Goal: Transaction & Acquisition: Download file/media

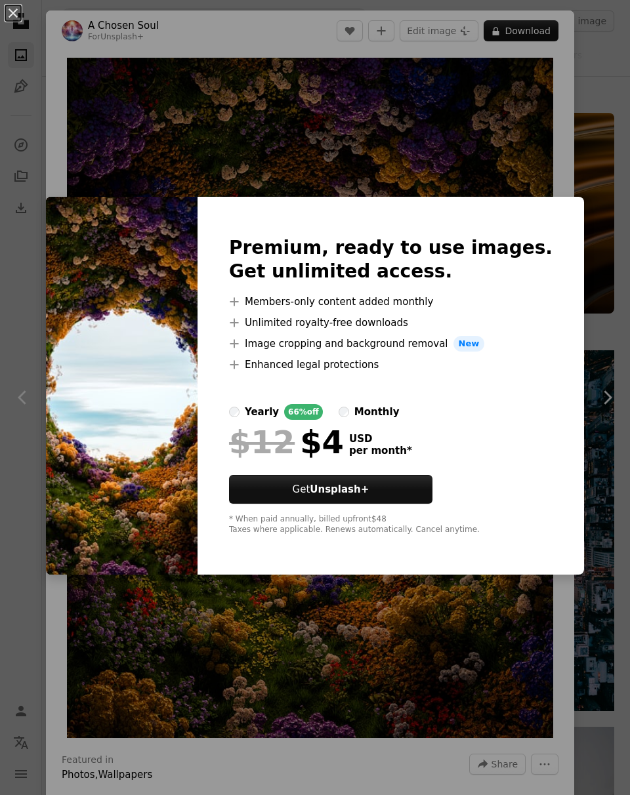
scroll to position [3159, 0]
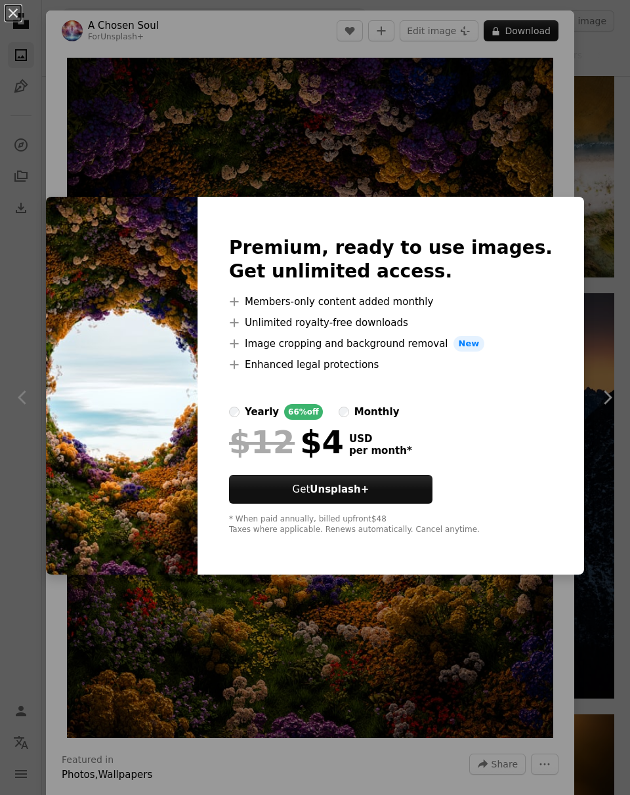
click at [133, 144] on div "An X shape Premium, ready to use images. Get unlimited access. A plus sign Memb…" at bounding box center [315, 397] width 630 height 795
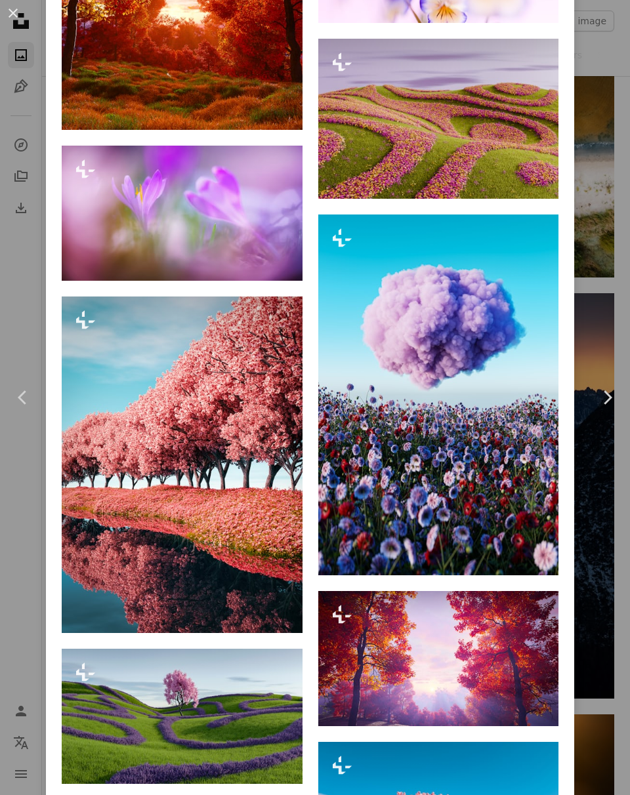
scroll to position [3789, 0]
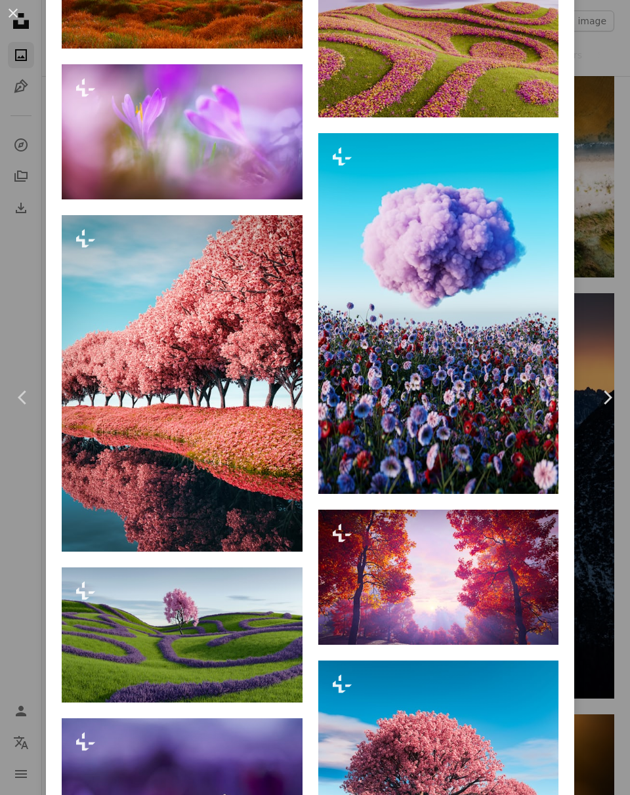
click at [622, 630] on div "An X shape Chevron left Chevron right A Chosen Soul For Unsplash+ A heart A plu…" at bounding box center [315, 397] width 630 height 795
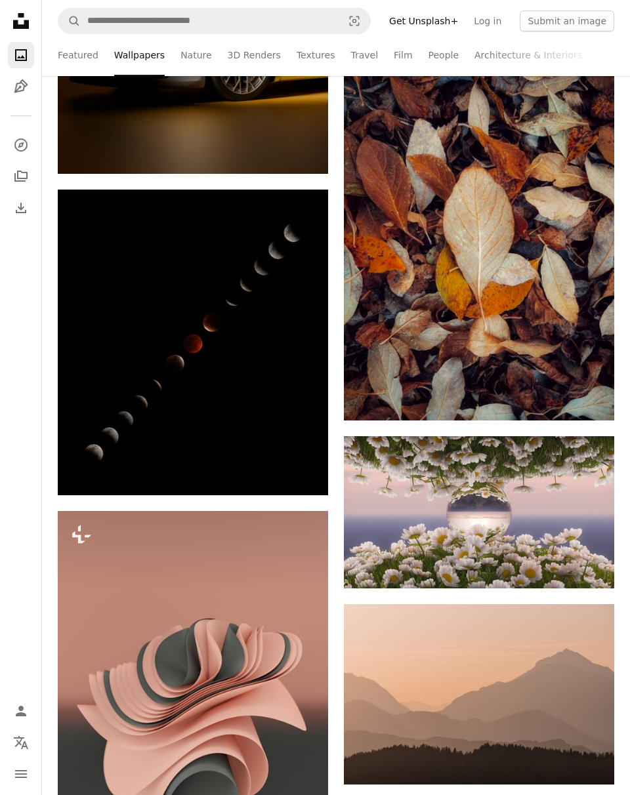
scroll to position [10974, 0]
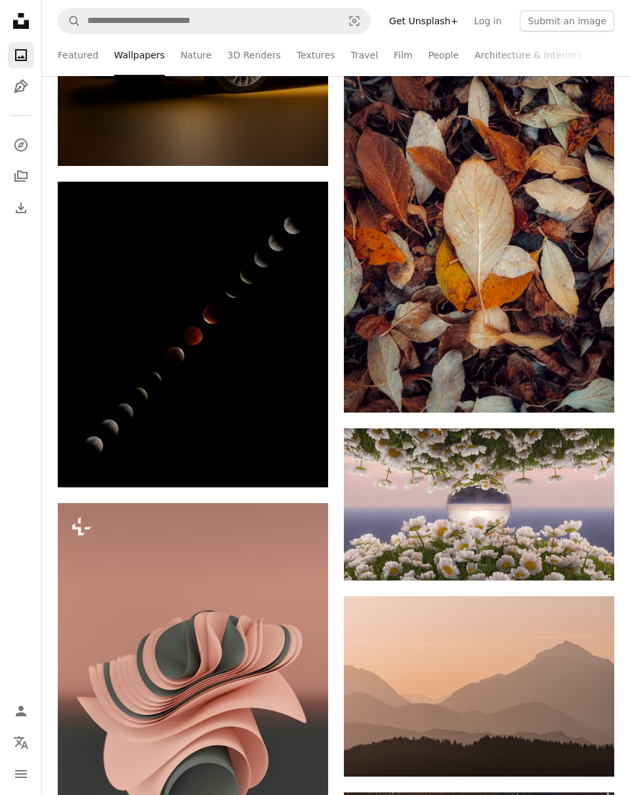
click at [494, 549] on img at bounding box center [479, 505] width 270 height 152
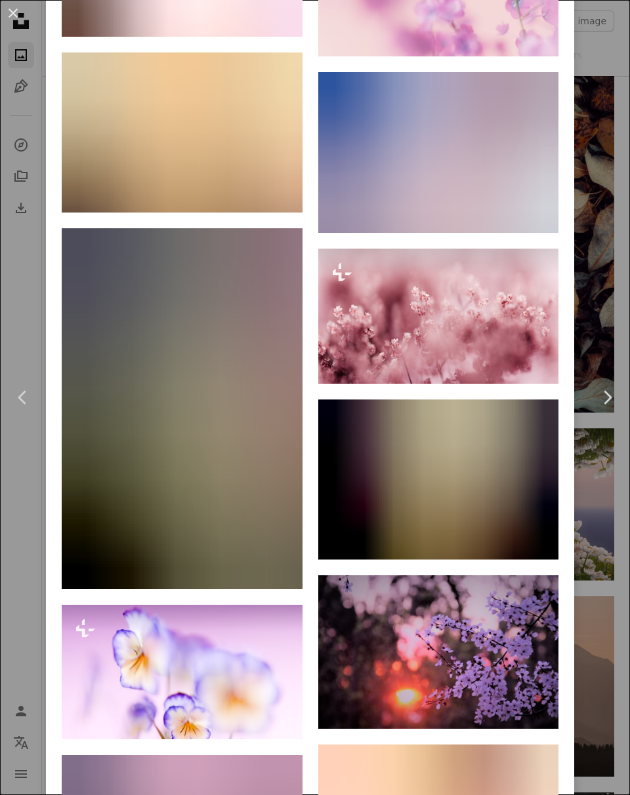
scroll to position [7640, 0]
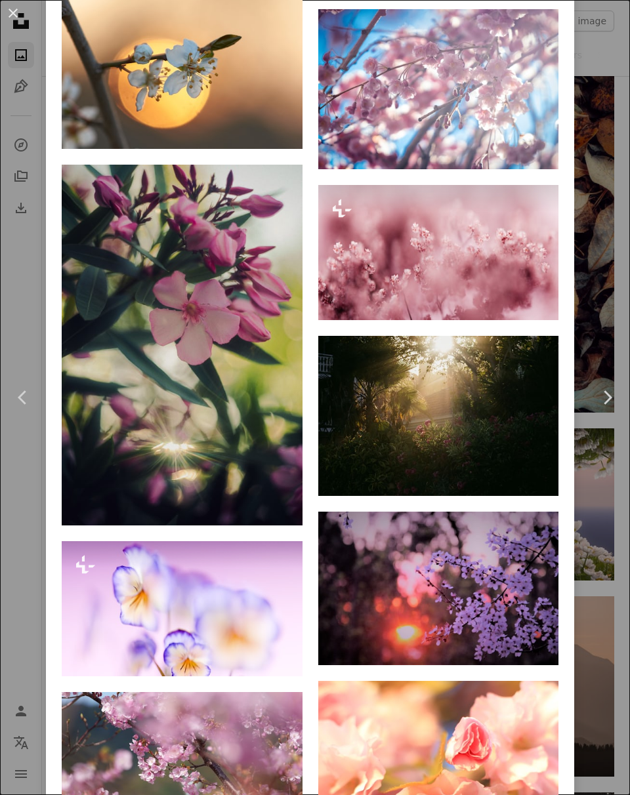
click at [622, 621] on div "An X shape Chevron left Chevron right [PERSON_NAME] Available for hire A checkm…" at bounding box center [315, 397] width 630 height 795
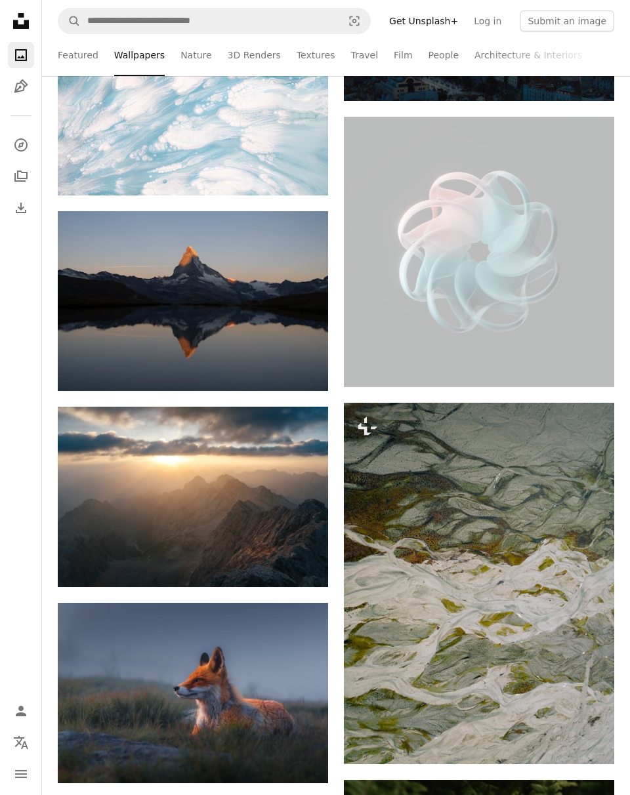
scroll to position [12642, 0]
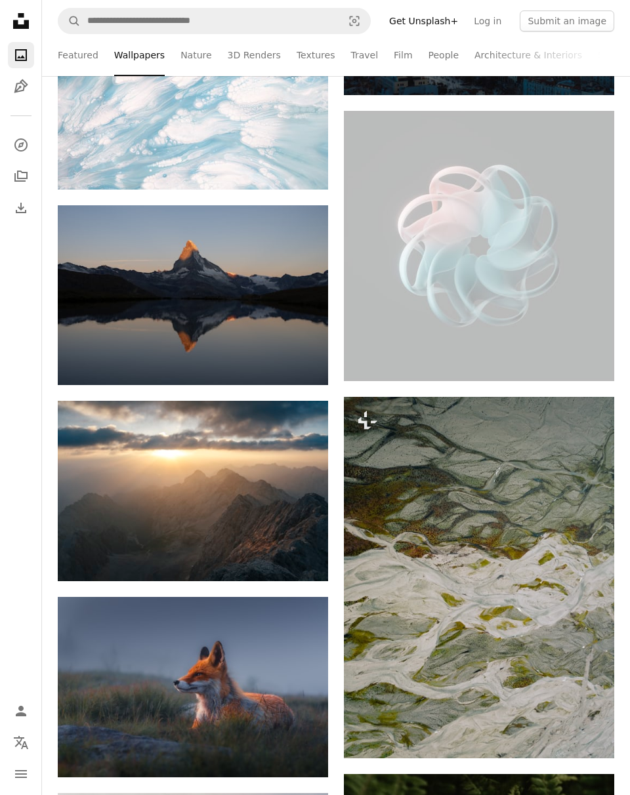
click at [526, 243] on img at bounding box center [479, 246] width 270 height 270
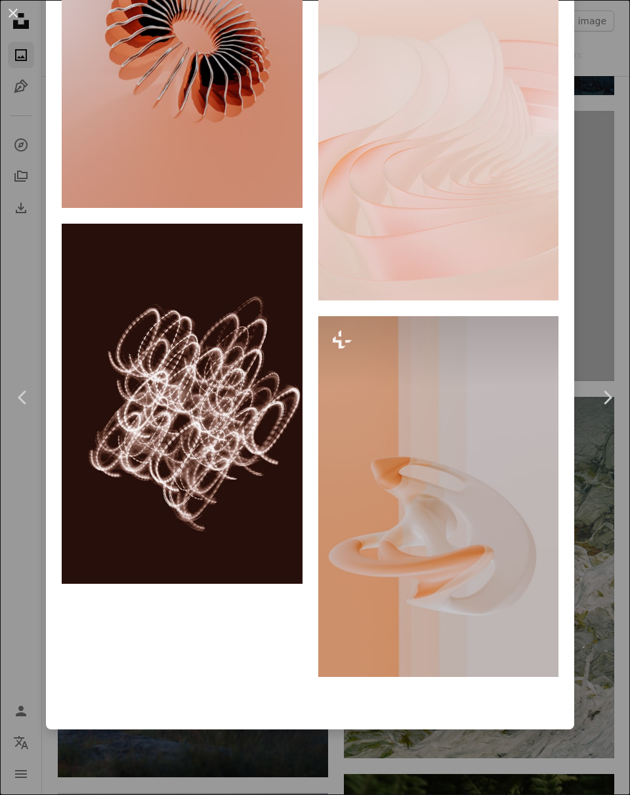
scroll to position [12917, 0]
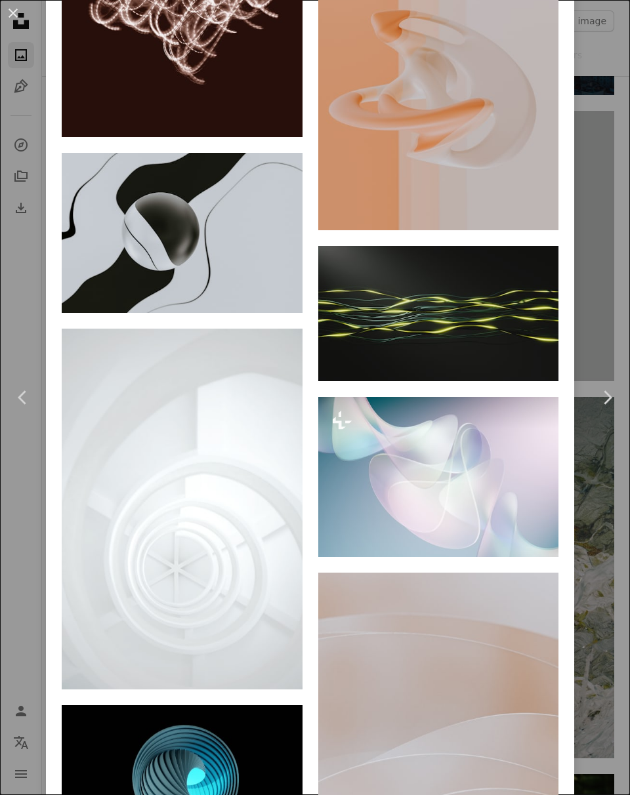
click at [617, 635] on div "An X shape Chevron left Chevron right Milad Fakurian Available for hire A check…" at bounding box center [315, 397] width 630 height 795
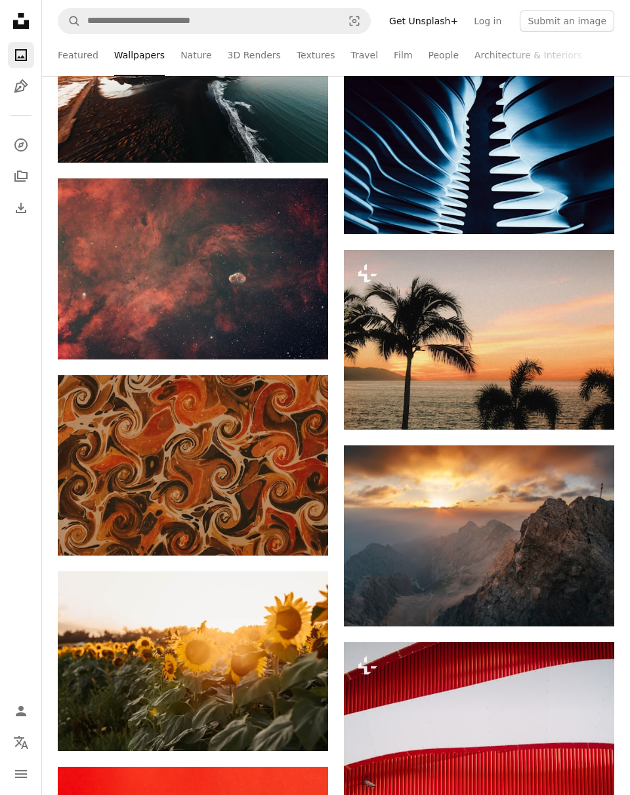
scroll to position [22616, 0]
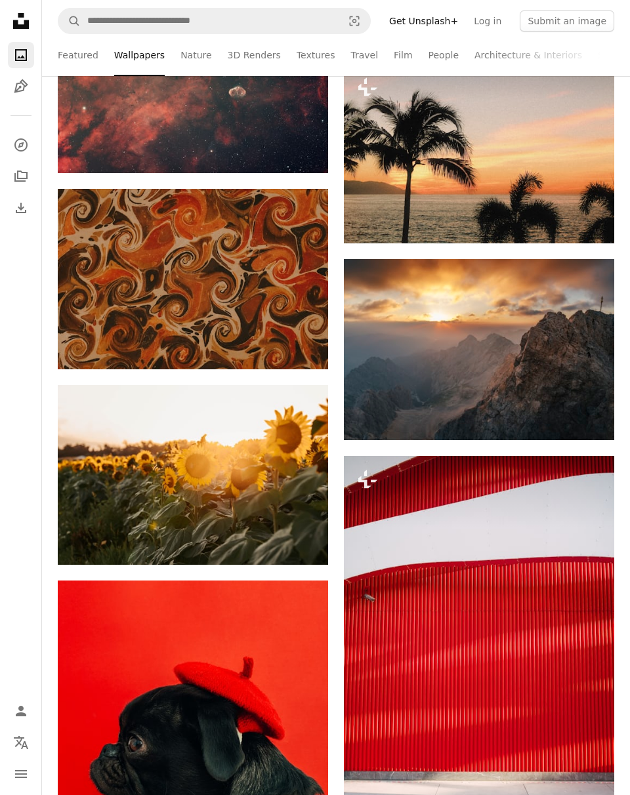
click at [136, 243] on img at bounding box center [193, 279] width 270 height 180
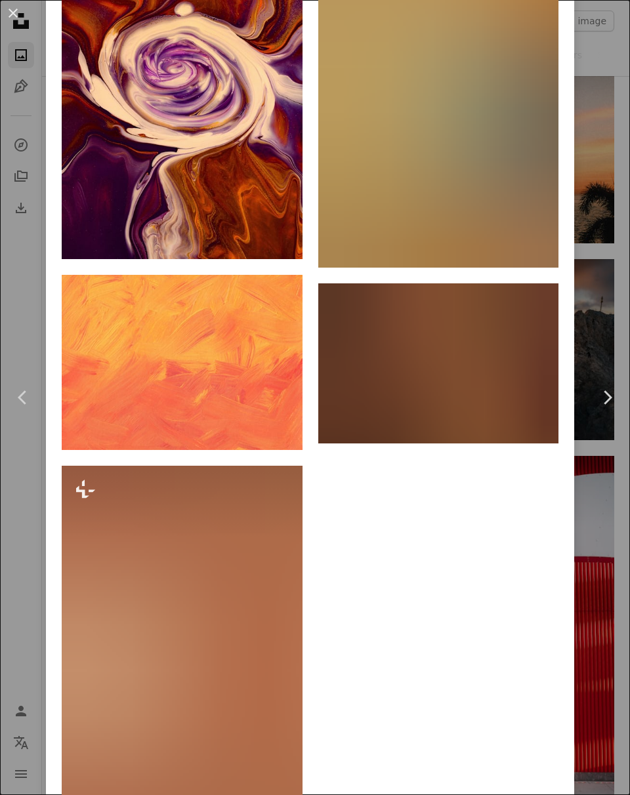
scroll to position [5434, 0]
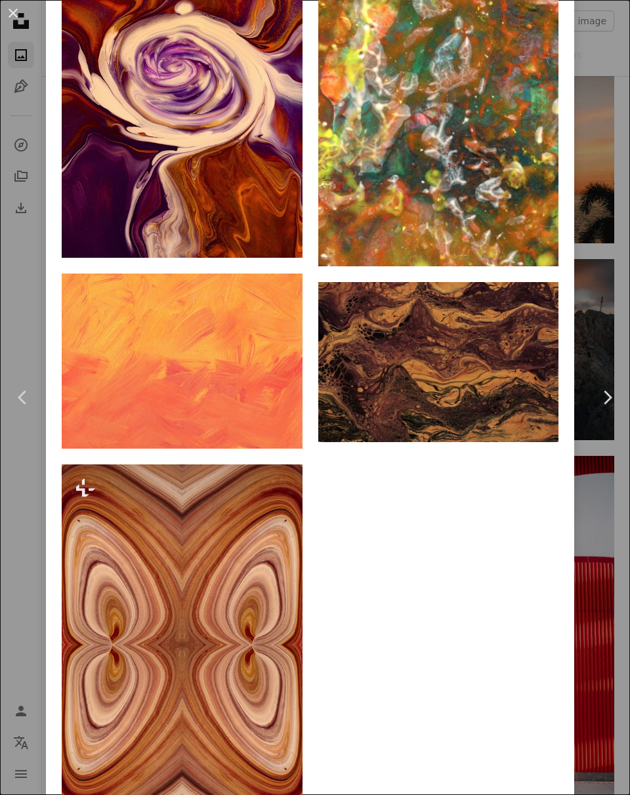
click at [623, 624] on div "An X shape Chevron left Chevron right The [US_STATE][GEOGRAPHIC_DATA] nypl A he…" at bounding box center [315, 397] width 630 height 795
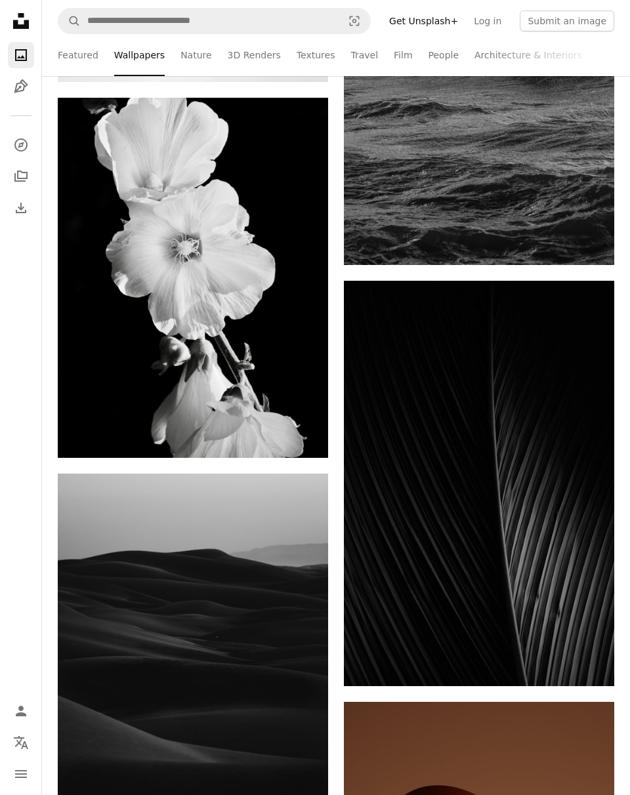
scroll to position [25290, 0]
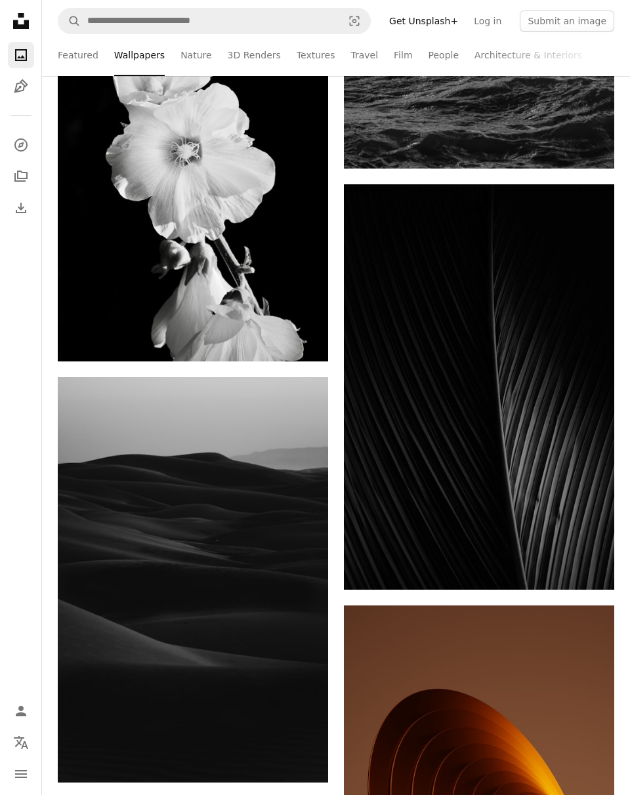
click at [516, 351] on img at bounding box center [479, 387] width 270 height 406
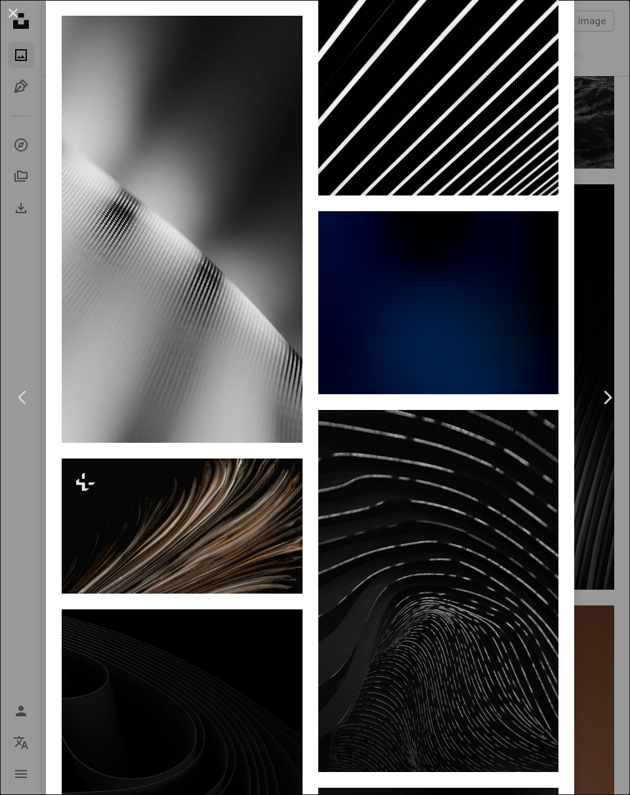
scroll to position [21550, 0]
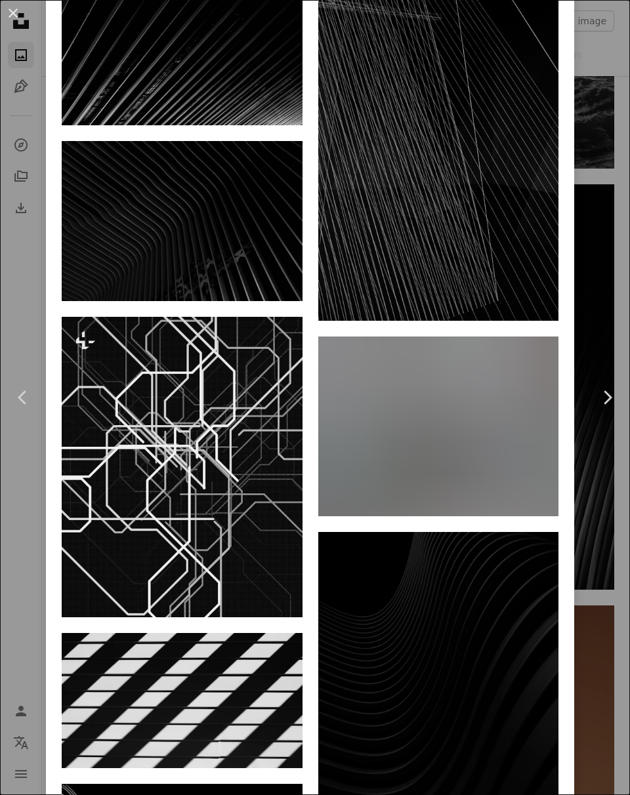
scroll to position [5232, 0]
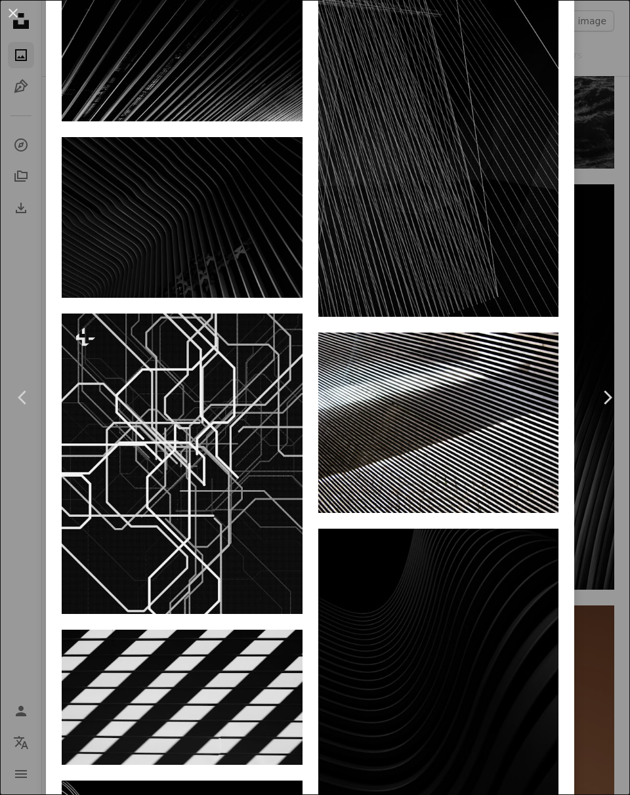
click at [589, 291] on div "An X shape Chevron left Chevron right [PERSON_NAME] adrienolichon A heart A plu…" at bounding box center [315, 397] width 630 height 795
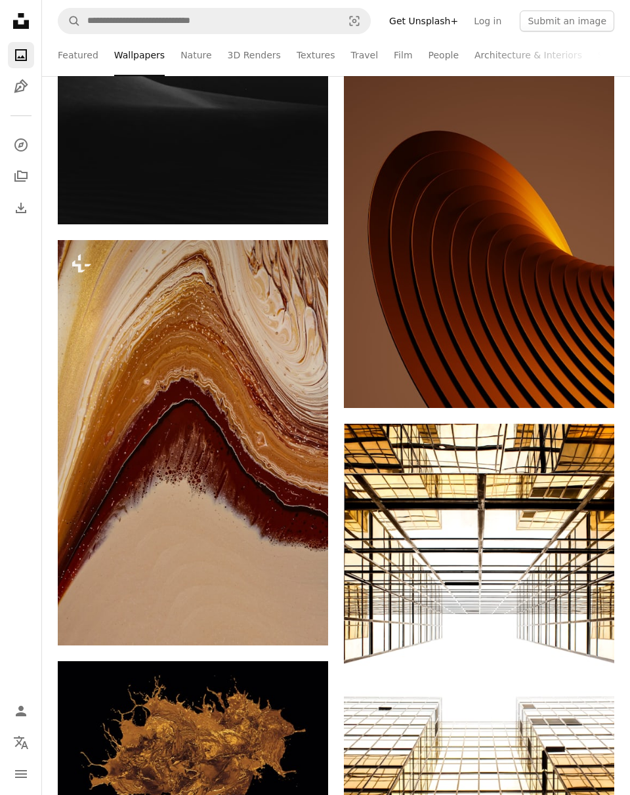
scroll to position [25851, 0]
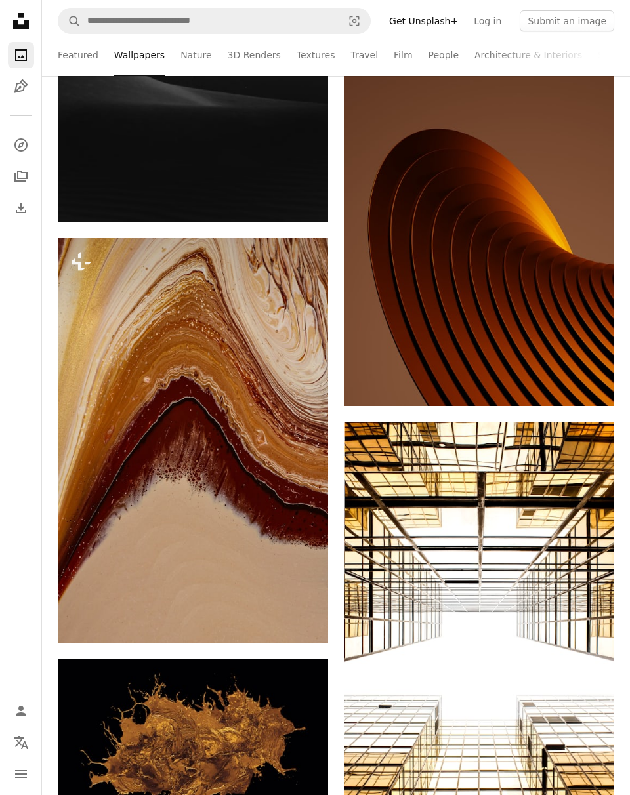
click at [517, 252] on img at bounding box center [479, 225] width 270 height 361
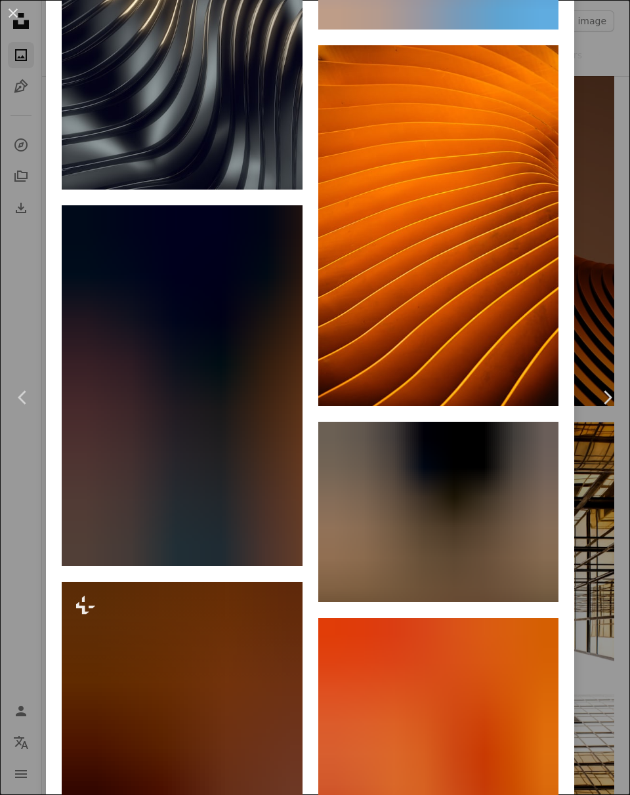
scroll to position [18590, 0]
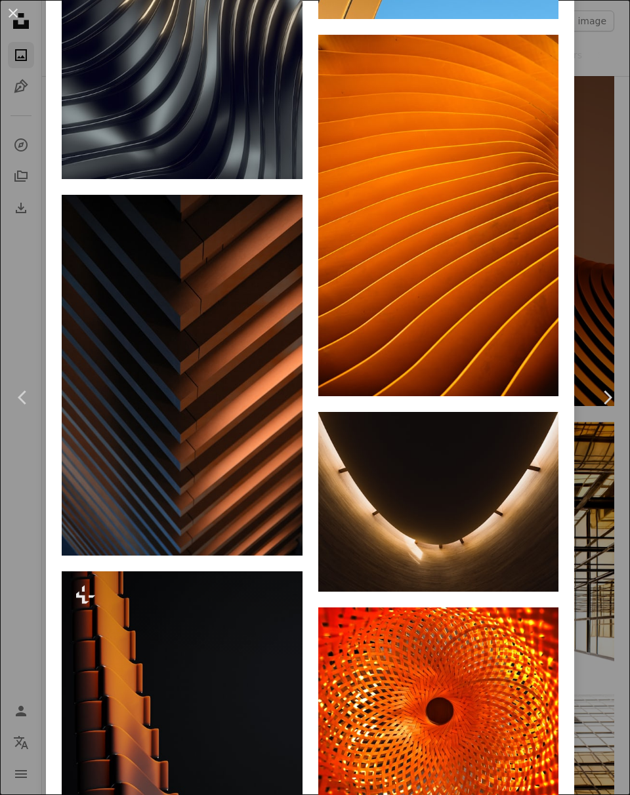
click at [616, 335] on div "An X shape Chevron left Chevron right [PERSON_NAME] Available for hire A checkm…" at bounding box center [315, 397] width 630 height 795
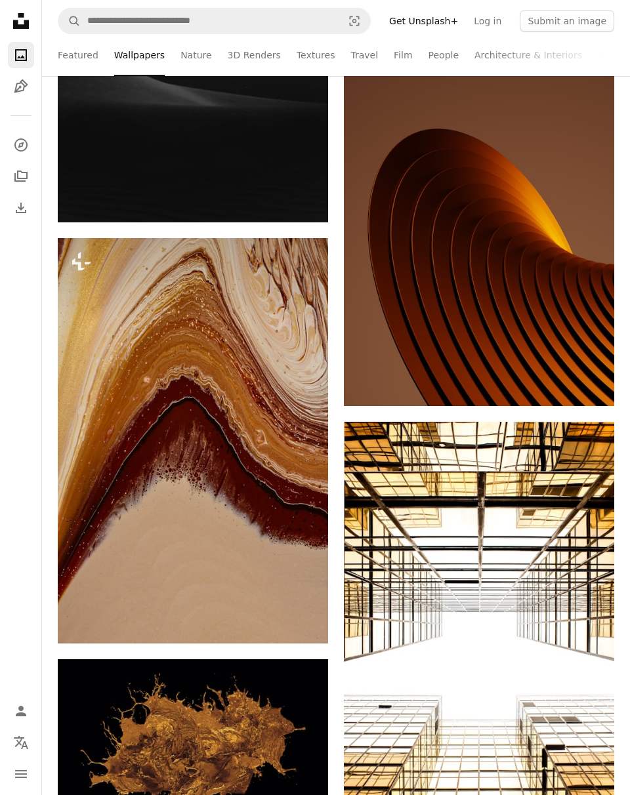
click at [591, 377] on icon "Arrow pointing down" at bounding box center [588, 382] width 11 height 16
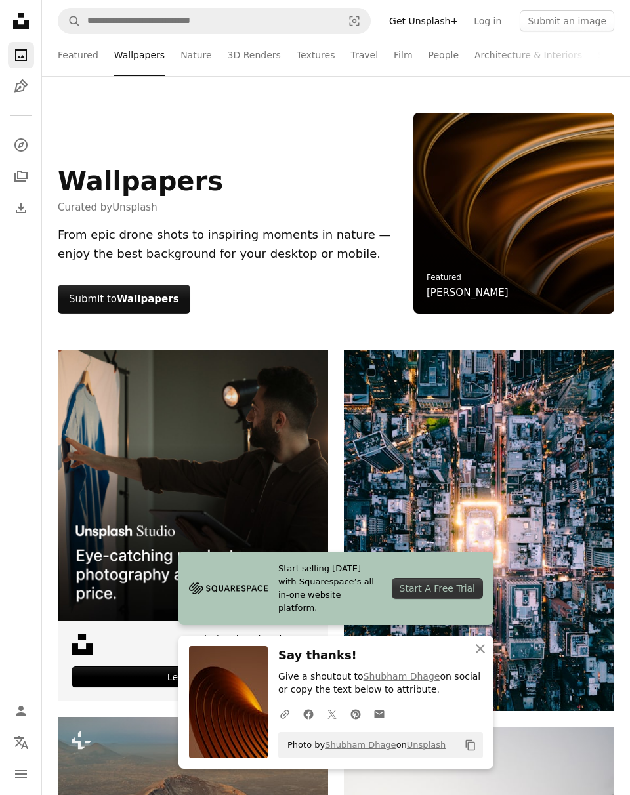
click at [77, 59] on link "Featured" at bounding box center [78, 55] width 41 height 42
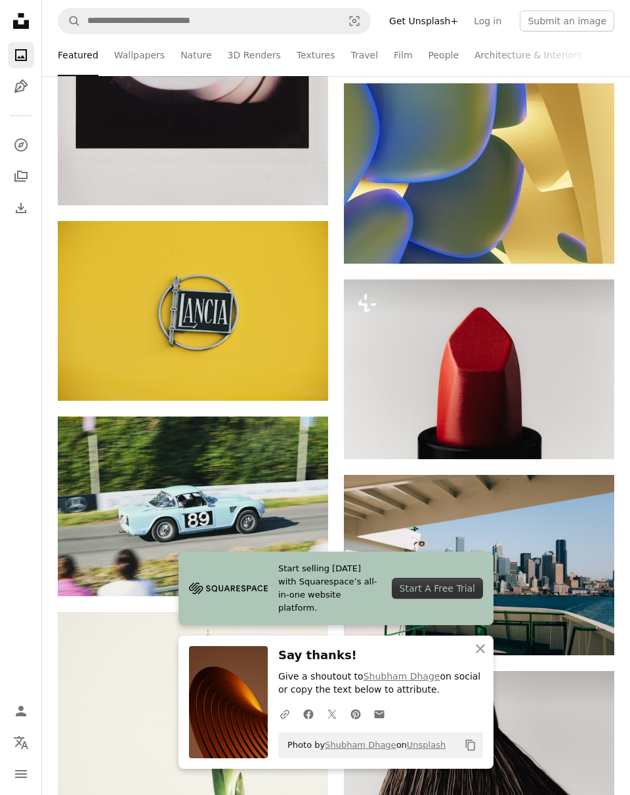
scroll to position [463, 0]
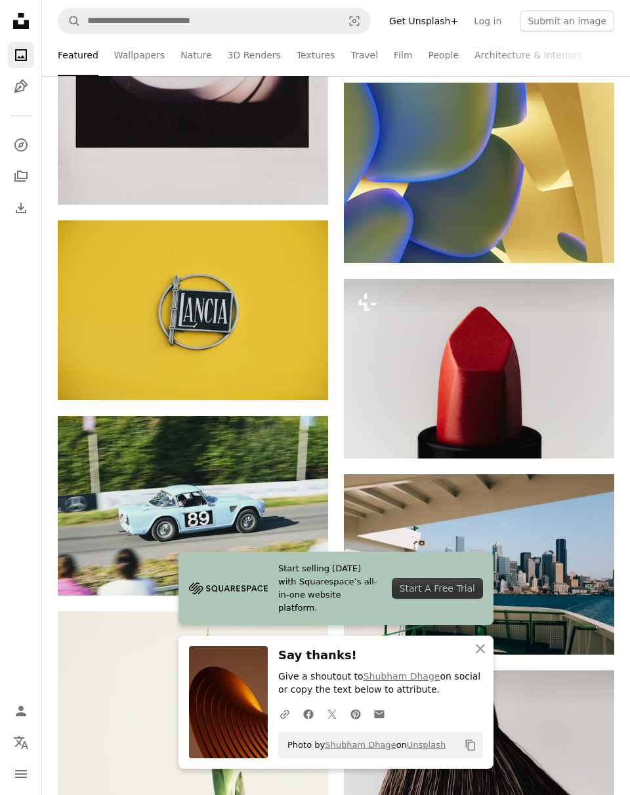
click at [484, 657] on icon "An X shape" at bounding box center [481, 649] width 16 height 16
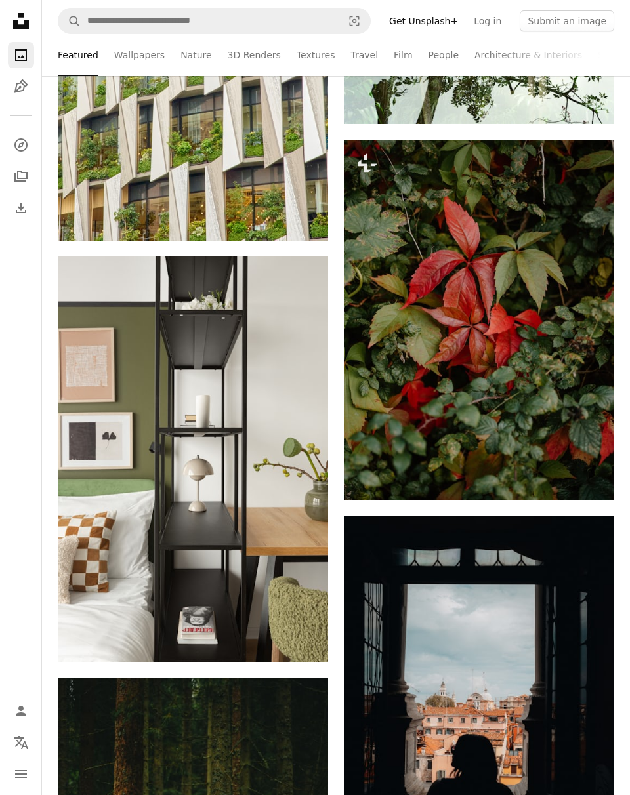
scroll to position [2837, 0]
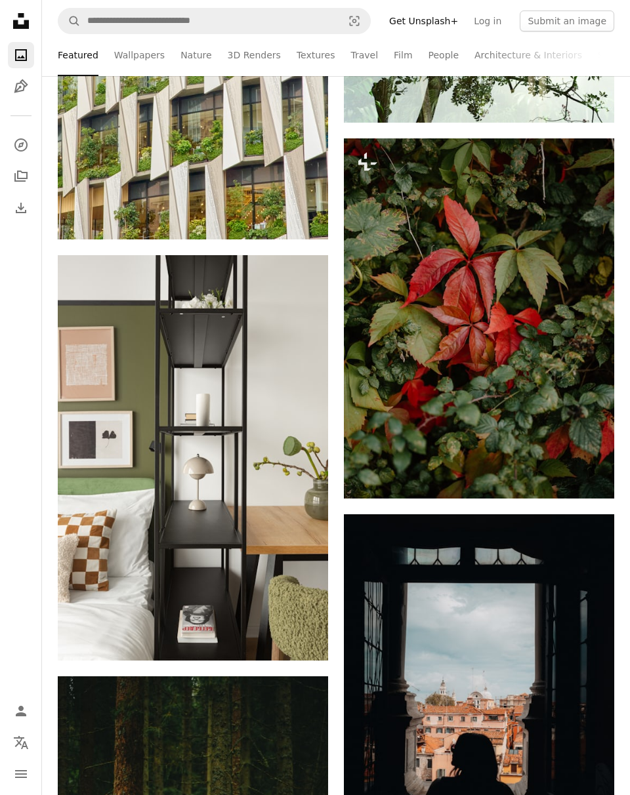
click at [560, 375] on img at bounding box center [479, 318] width 270 height 361
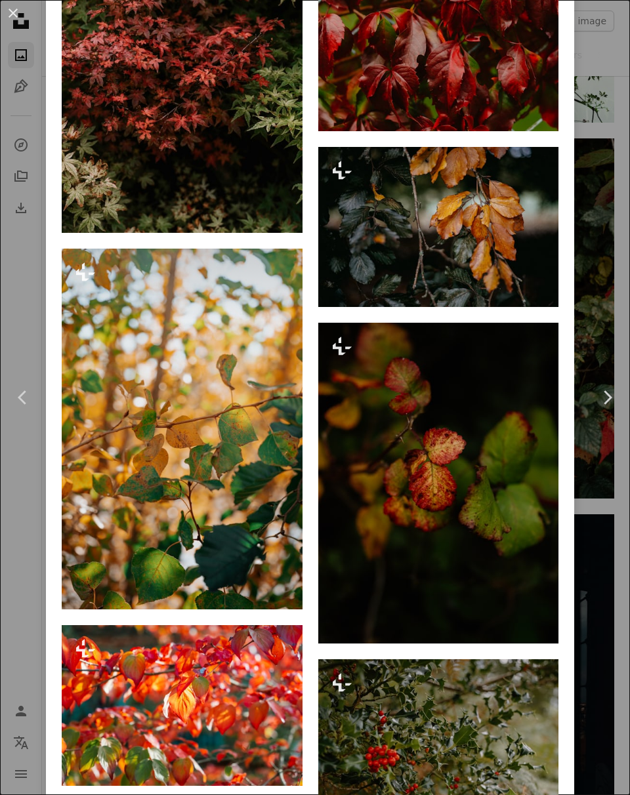
scroll to position [1781, 0]
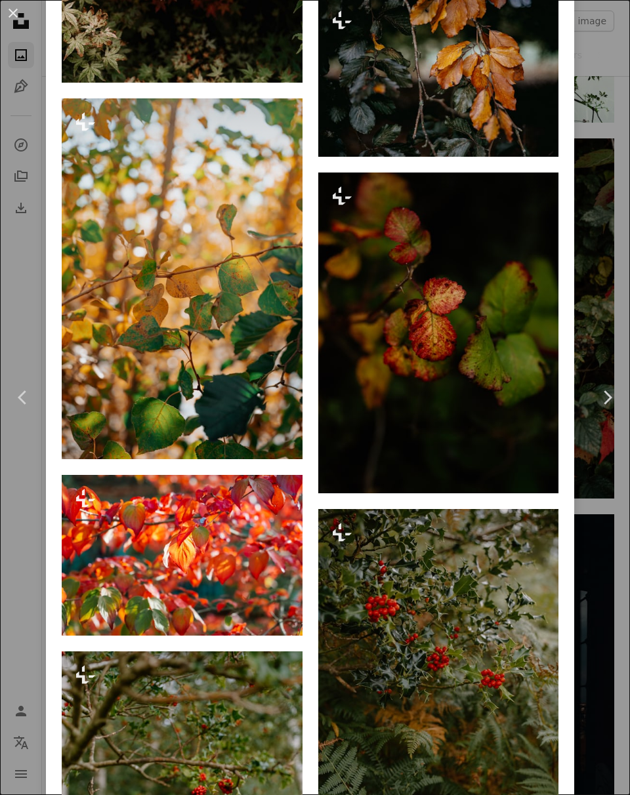
click at [610, 631] on div "An X shape Chevron left Chevron right [PERSON_NAME] For Unsplash+ A heart A plu…" at bounding box center [315, 397] width 630 height 795
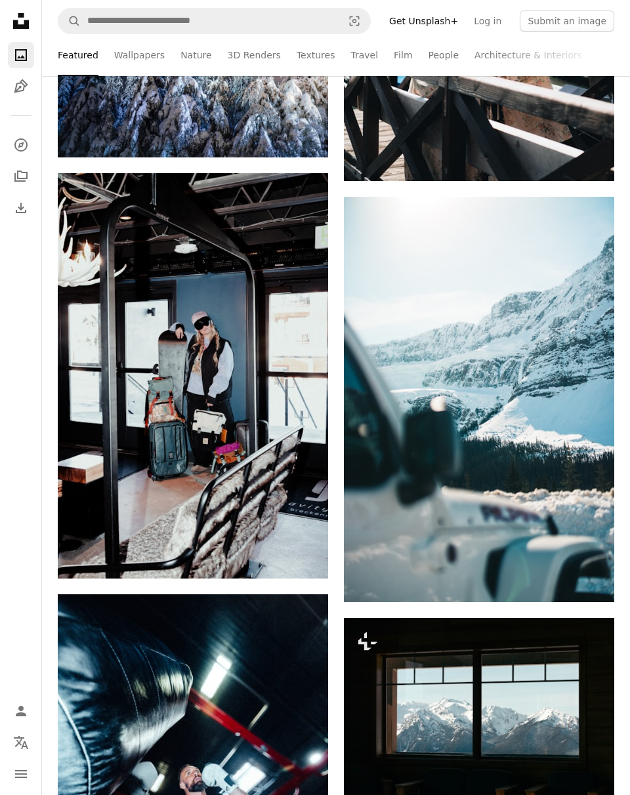
scroll to position [5233, 0]
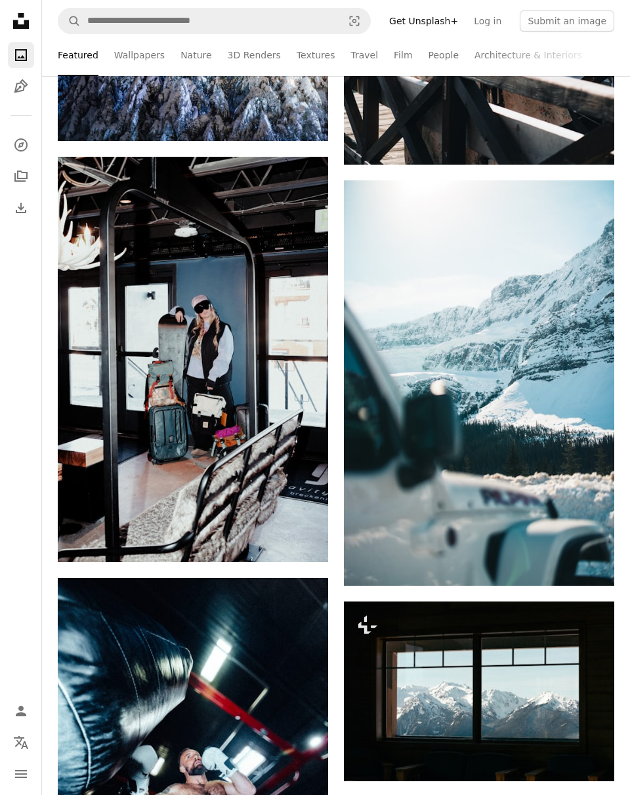
click at [297, 62] on link "Textures" at bounding box center [316, 55] width 39 height 42
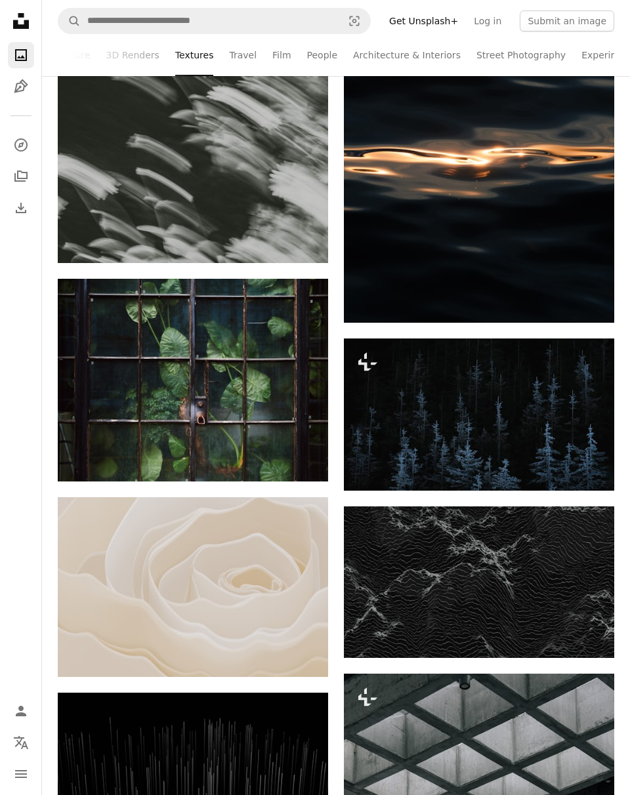
scroll to position [11923, 0]
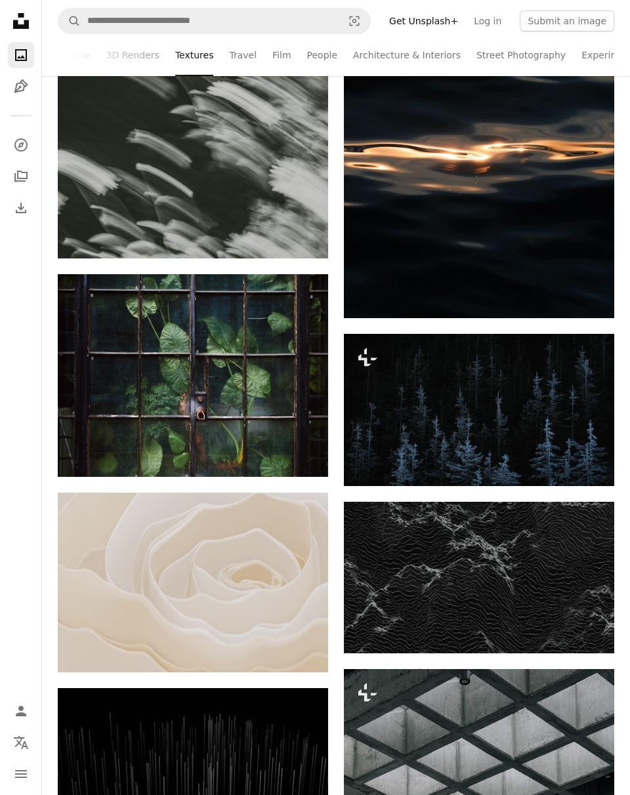
click at [116, 362] on img at bounding box center [193, 375] width 270 height 203
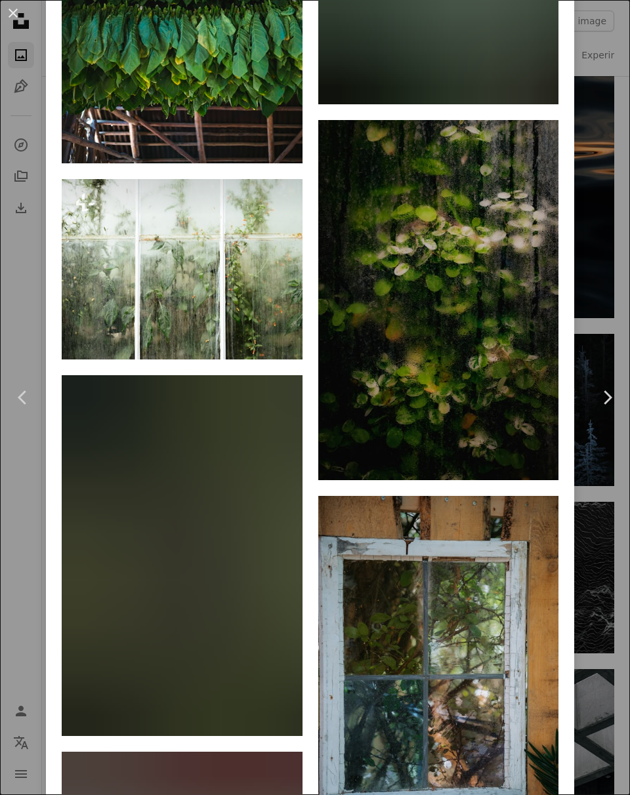
scroll to position [6271, 0]
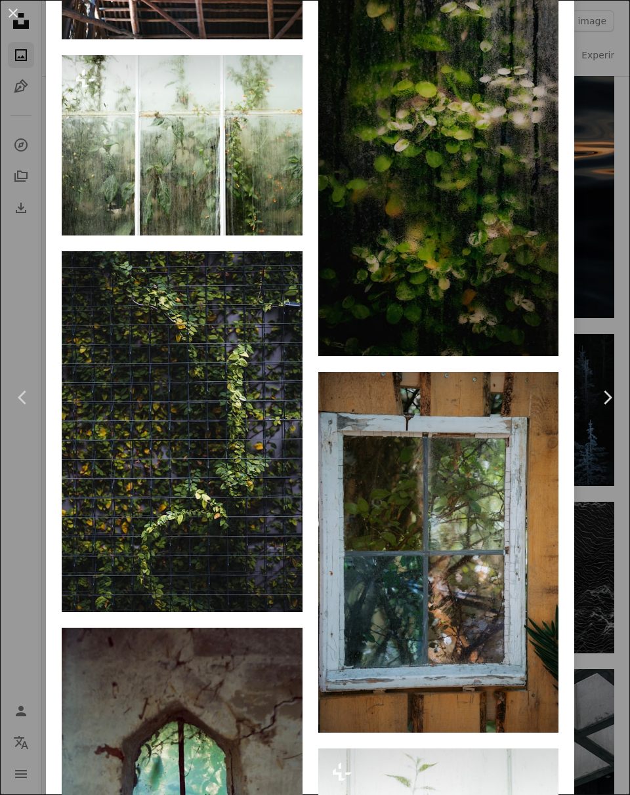
click at [545, 343] on link "Arrow pointing down" at bounding box center [532, 332] width 26 height 21
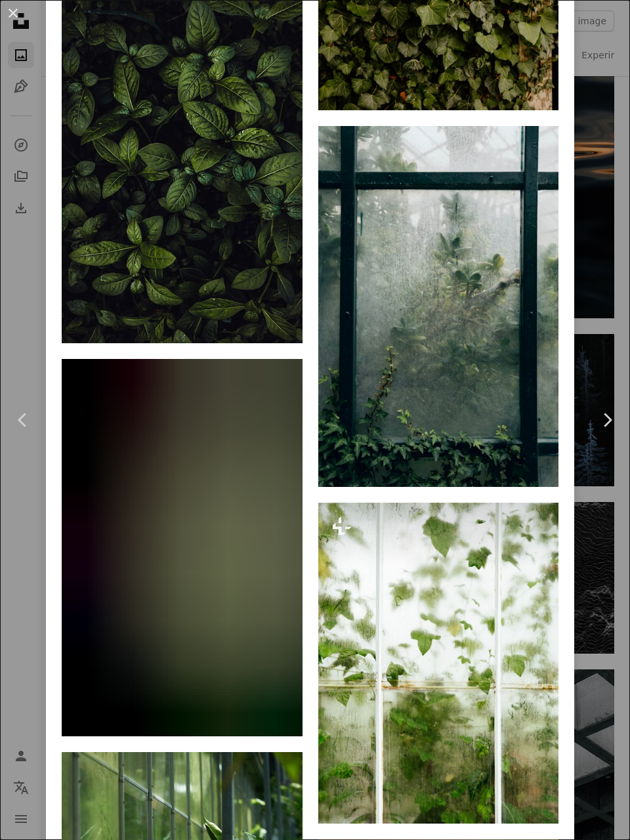
scroll to position [13288, 0]
